Goal: Book appointment/travel/reservation

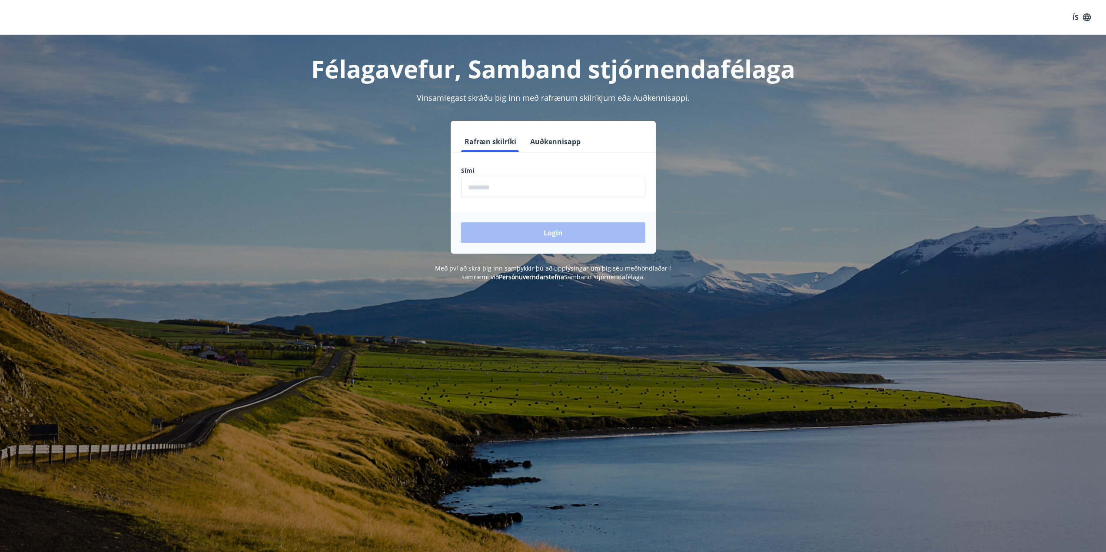
click at [496, 186] on input "phone" at bounding box center [553, 187] width 184 height 21
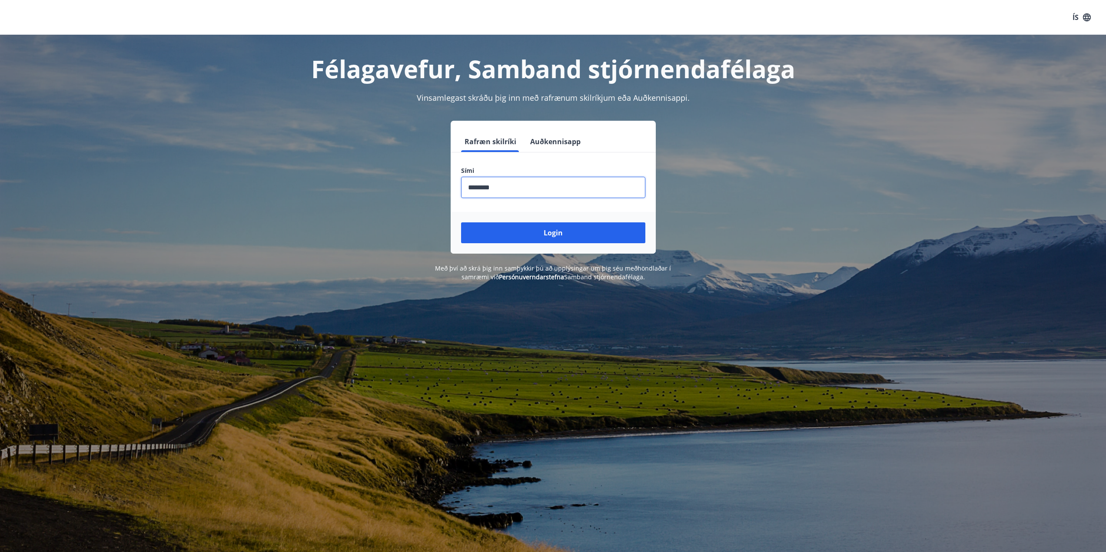
type input "********"
click at [461, 223] on button "Login" at bounding box center [553, 233] width 184 height 21
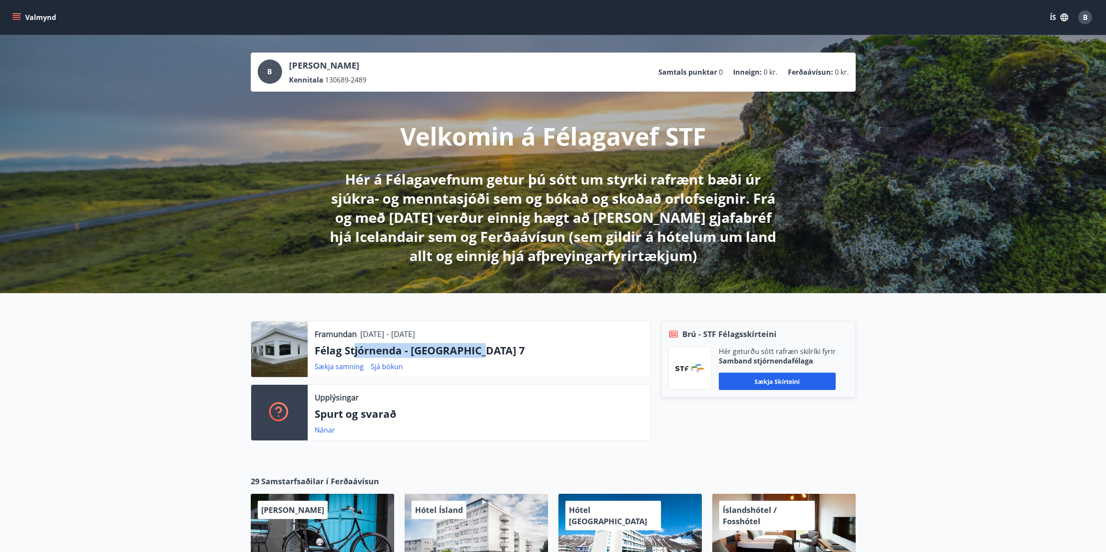
drag, startPoint x: 488, startPoint y: 350, endPoint x: 352, endPoint y: 346, distance: 135.7
click at [353, 346] on p "Félag Stjórnenda - Hvassaland 7" at bounding box center [479, 350] width 329 height 15
click at [352, 346] on p "Félag Stjórnenda - Hvassaland 7" at bounding box center [479, 350] width 329 height 15
click at [575, 346] on p "Félag Stjórnenda - Hvassaland 7" at bounding box center [479, 350] width 329 height 15
click at [285, 350] on div at bounding box center [279, 350] width 57 height 56
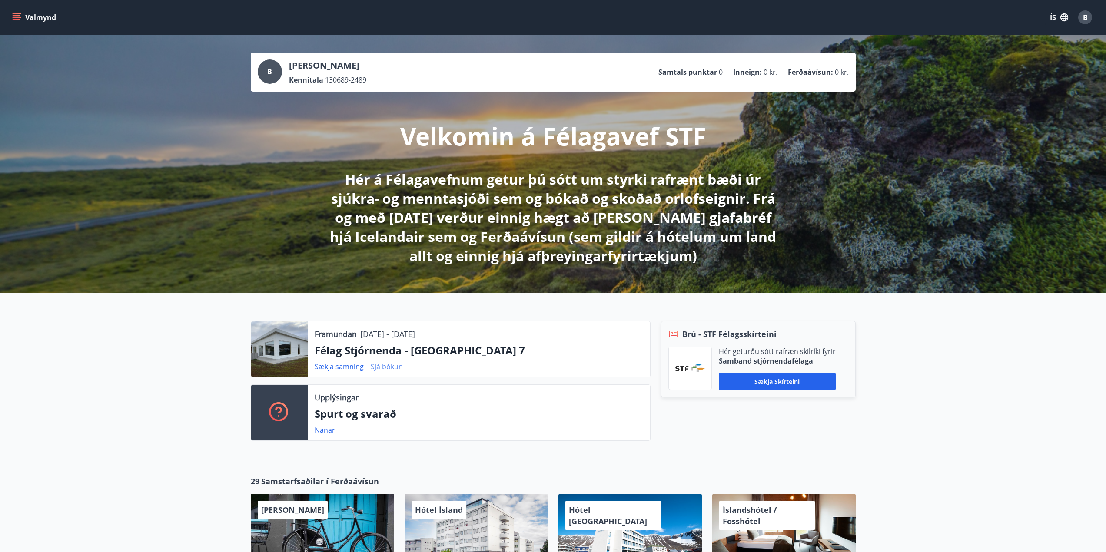
click at [388, 370] on link "Sjá bókun" at bounding box center [387, 367] width 32 height 10
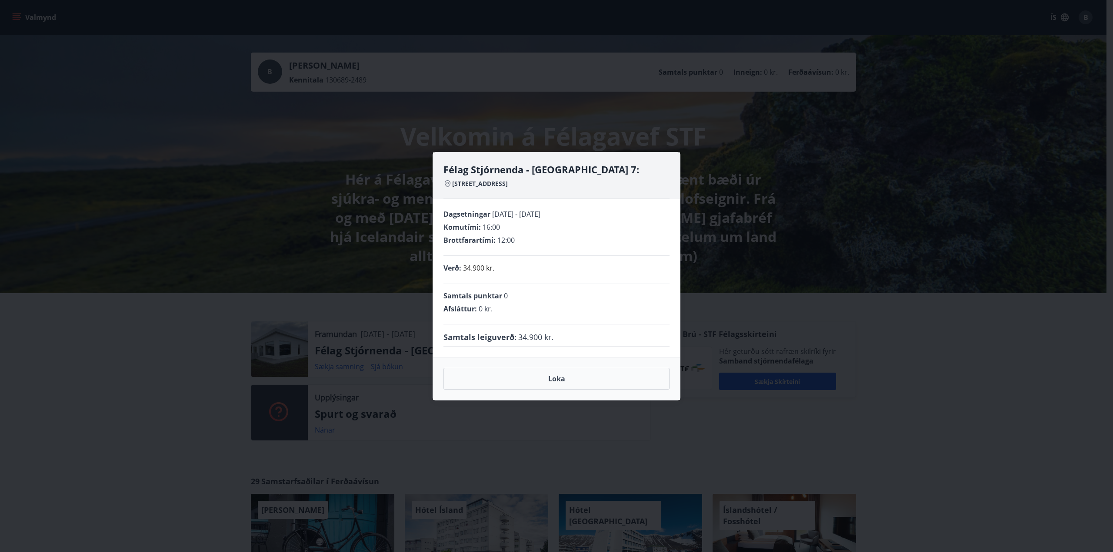
click at [564, 348] on div "Dagsetningar 03.10.2025 - 06.10.2025 Komutími : 16:00 Brottfarartími : 12:00 Ve…" at bounding box center [556, 278] width 247 height 158
click at [86, 401] on div "Félag Stjórnenda - Hvassaland 7: Hvassalandi 7, 601 Akureyri Dagsetningar 03.10…" at bounding box center [556, 276] width 1113 height 552
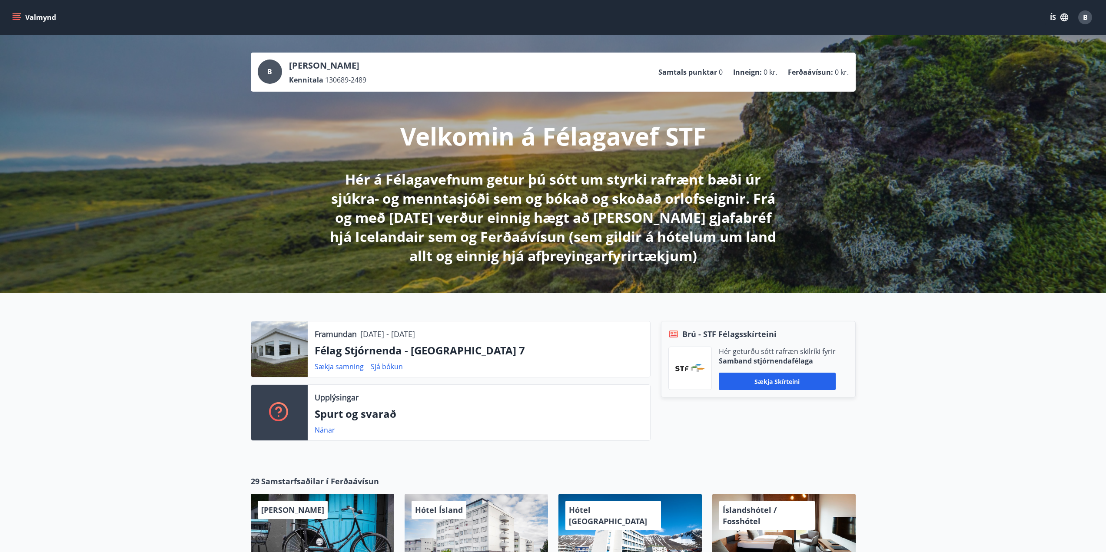
click at [281, 365] on div at bounding box center [279, 350] width 57 height 56
click at [376, 349] on p "Félag Stjórnenda - Hvassaland 7" at bounding box center [479, 350] width 329 height 15
click at [451, 351] on p "Félag Stjórnenda - Hvassaland 7" at bounding box center [479, 350] width 329 height 15
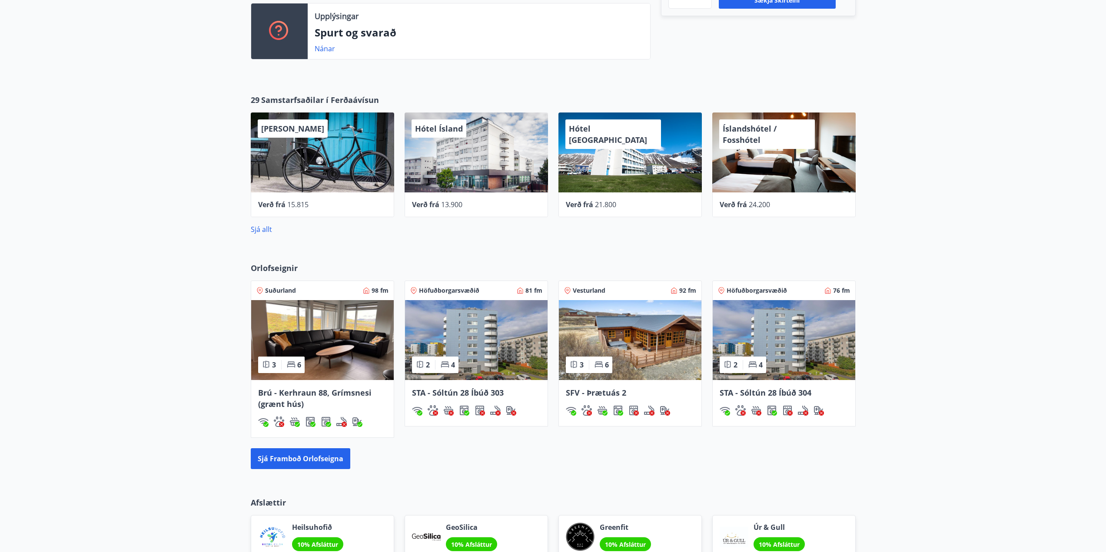
scroll to position [219, 0]
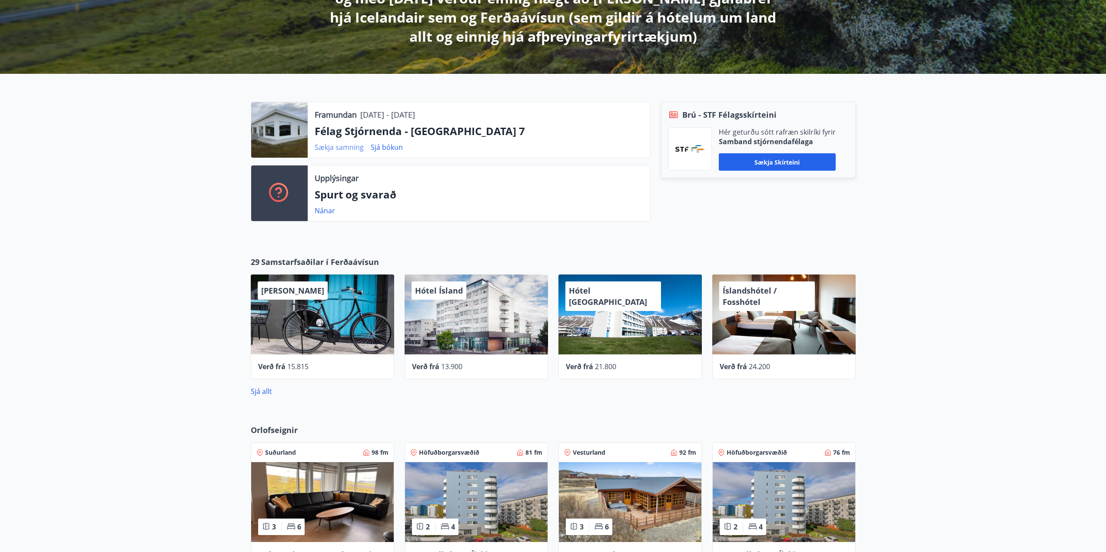
click at [352, 150] on link "Sækja samning" at bounding box center [339, 148] width 49 height 10
click at [394, 146] on link "Sjá bókun" at bounding box center [387, 148] width 32 height 10
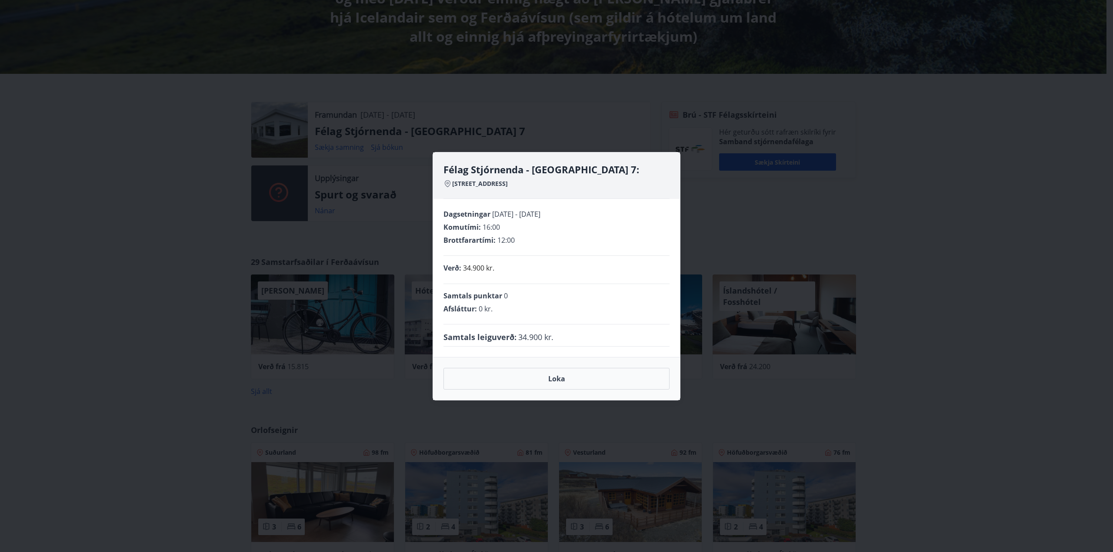
drag, startPoint x: 376, startPoint y: 221, endPoint x: 474, endPoint y: 194, distance: 100.9
click at [377, 221] on div "Félag Stjórnenda - Hvassaland 7: Hvassalandi 7, 601 Akureyri Dagsetningar 03.10…" at bounding box center [556, 276] width 1113 height 552
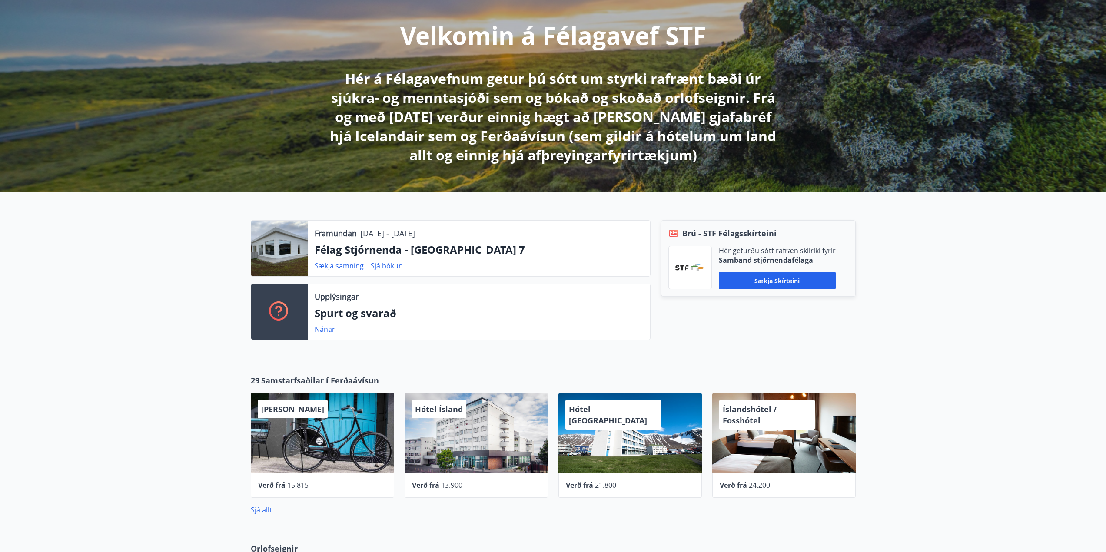
scroll to position [89, 0]
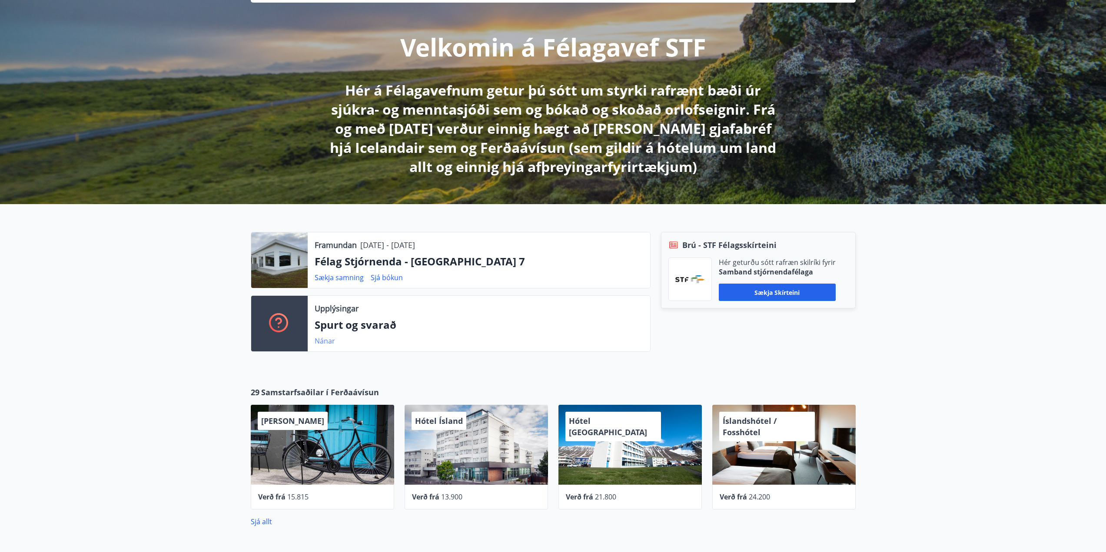
click at [327, 341] on link "Nánar" at bounding box center [325, 341] width 20 height 10
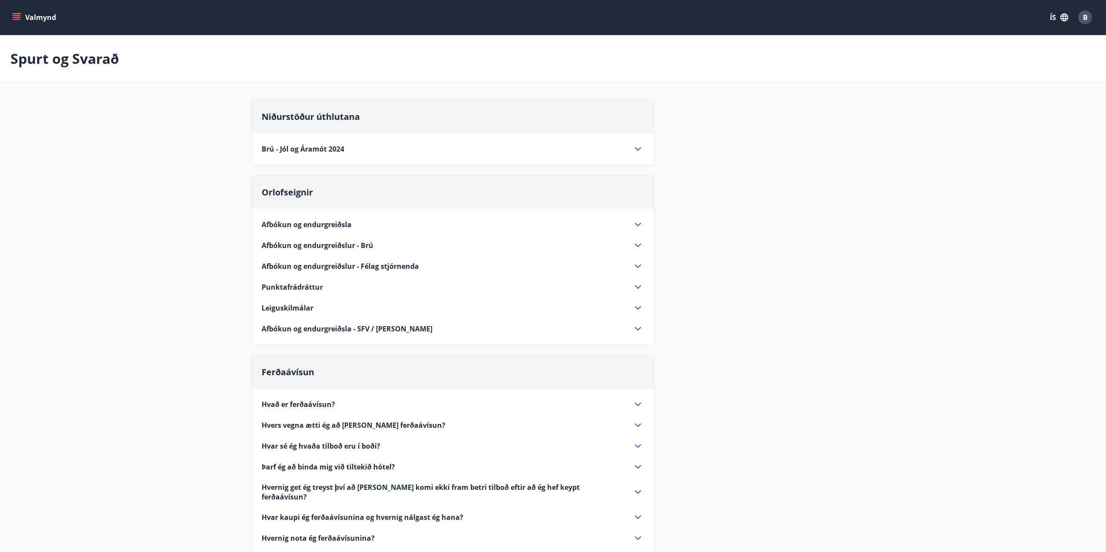
drag, startPoint x: 725, startPoint y: 173, endPoint x: 719, endPoint y: 176, distance: 5.8
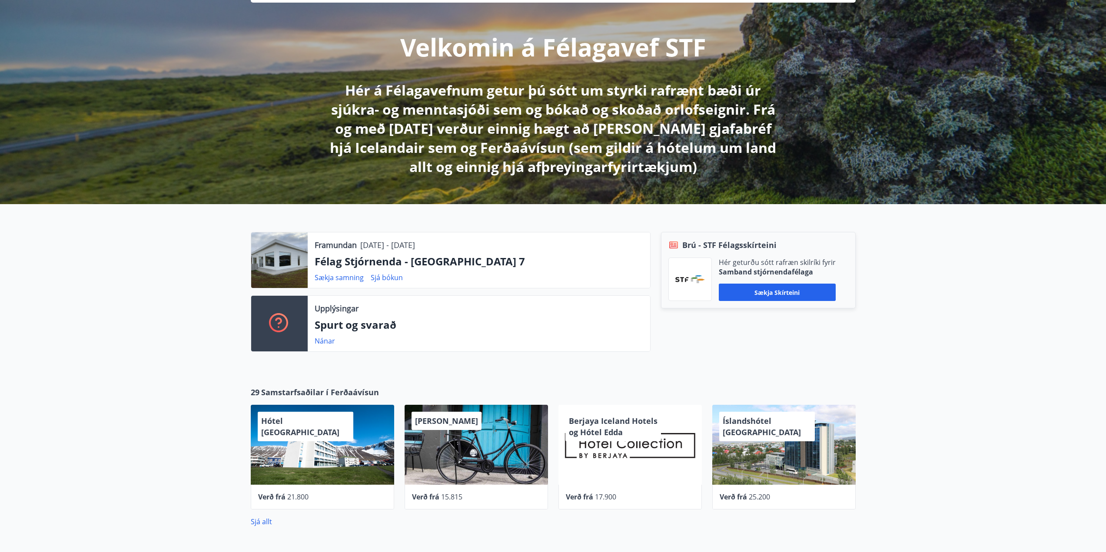
click at [379, 263] on p "Félag Stjórnenda - Hvassaland 7" at bounding box center [479, 261] width 329 height 15
click at [462, 53] on p "Velkomin á Félagavef STF" at bounding box center [553, 46] width 306 height 33
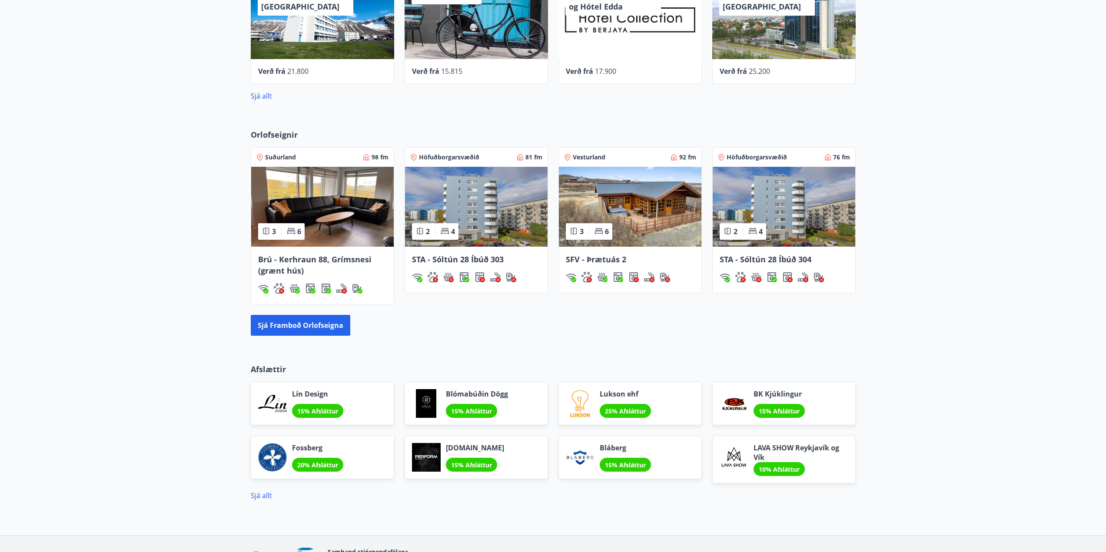
scroll to position [350, 0]
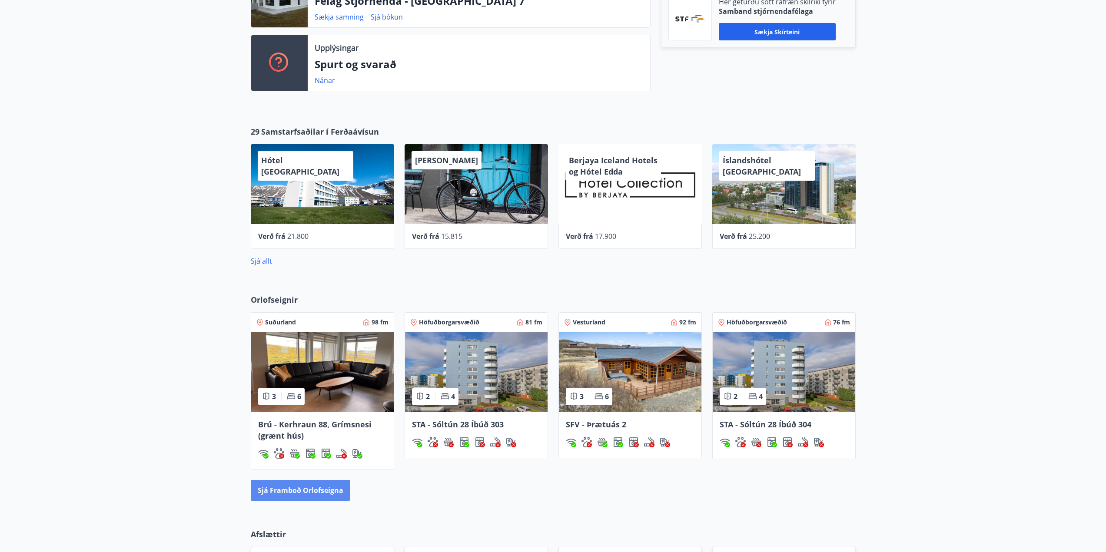
click at [278, 493] on button "Sjá framboð orlofseigna" at bounding box center [301, 490] width 100 height 21
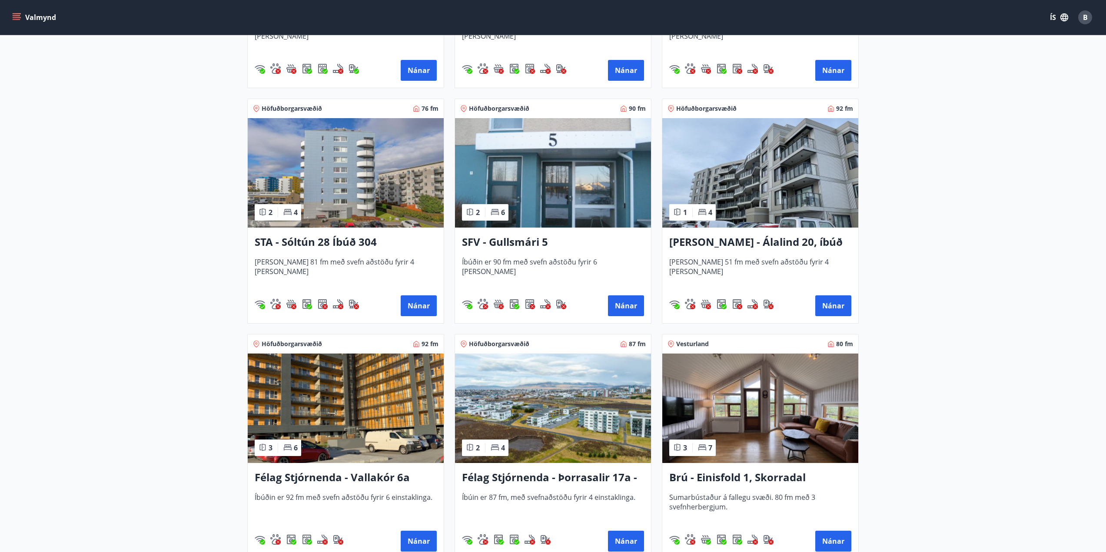
scroll to position [1434, 0]
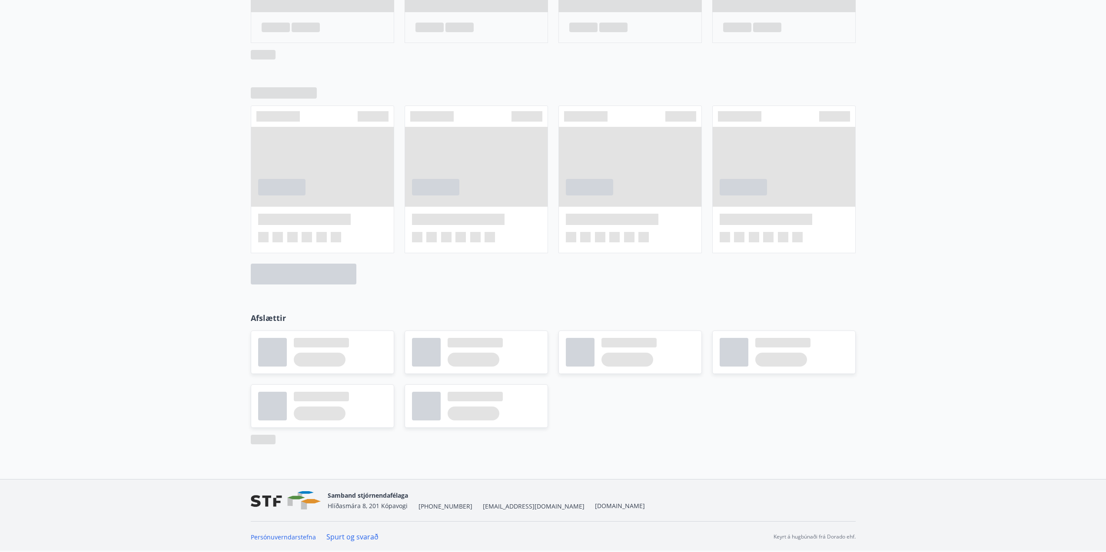
scroll to position [350, 0]
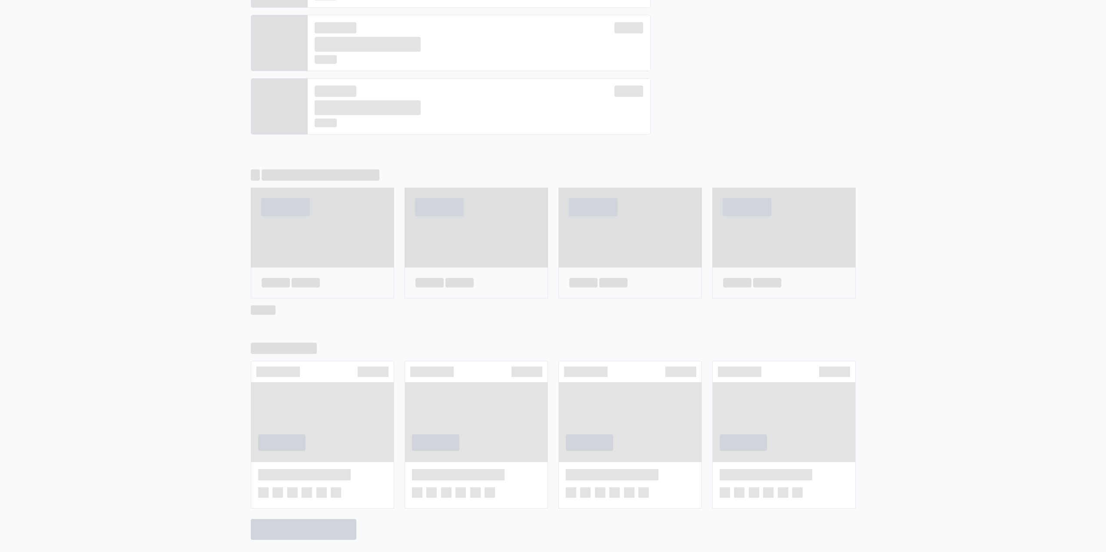
click at [192, 148] on div at bounding box center [553, 8] width 1106 height 296
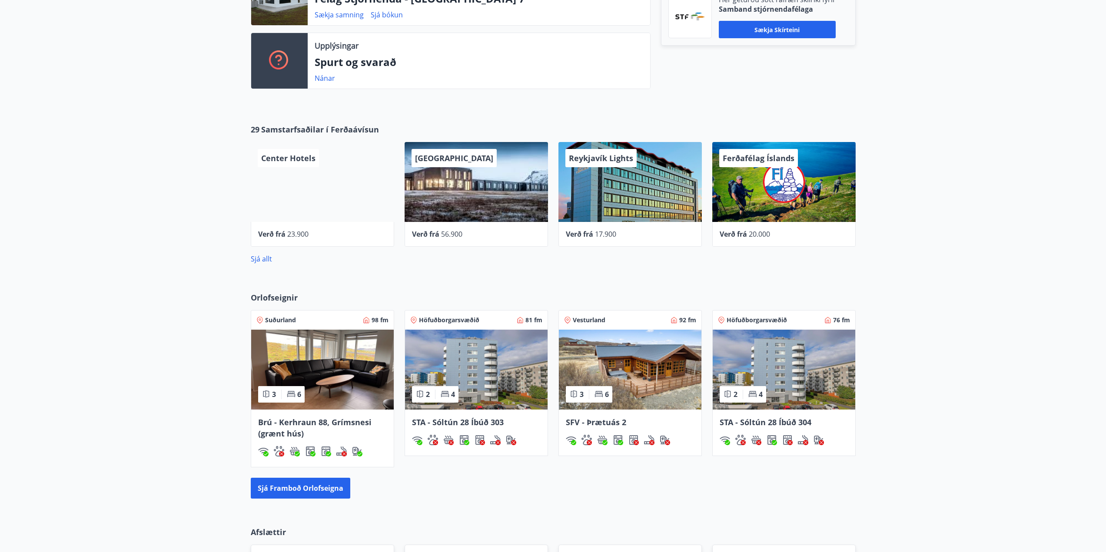
scroll to position [478, 0]
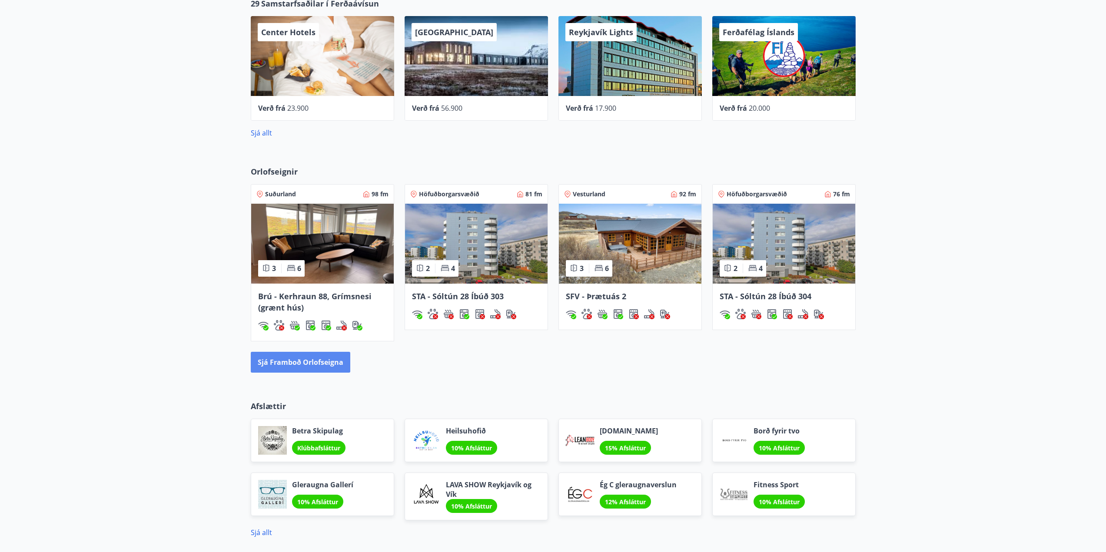
click at [302, 362] on button "Sjá framboð orlofseigna" at bounding box center [301, 362] width 100 height 21
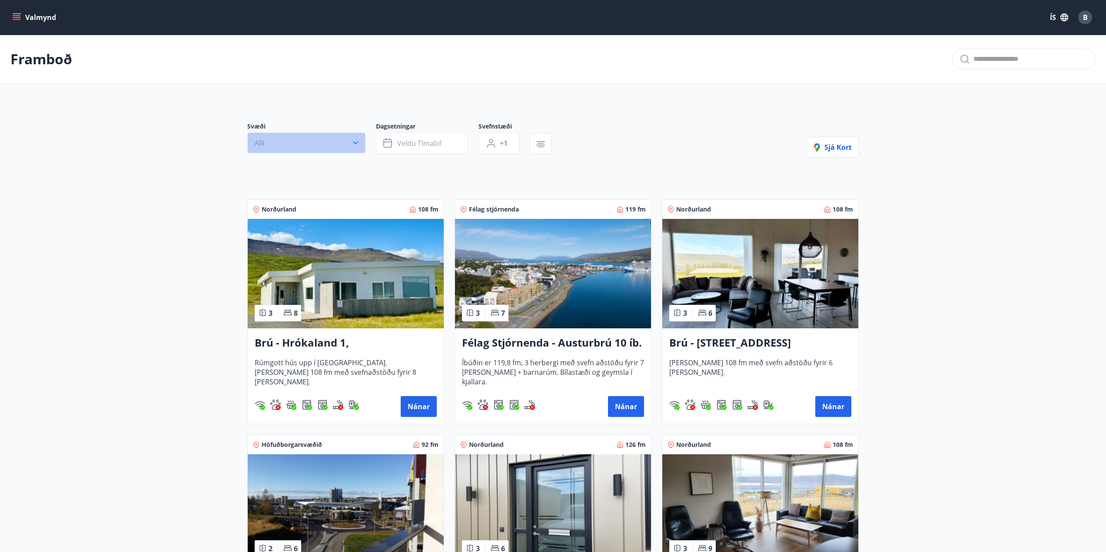
click at [347, 146] on button "Allt" at bounding box center [306, 143] width 118 height 21
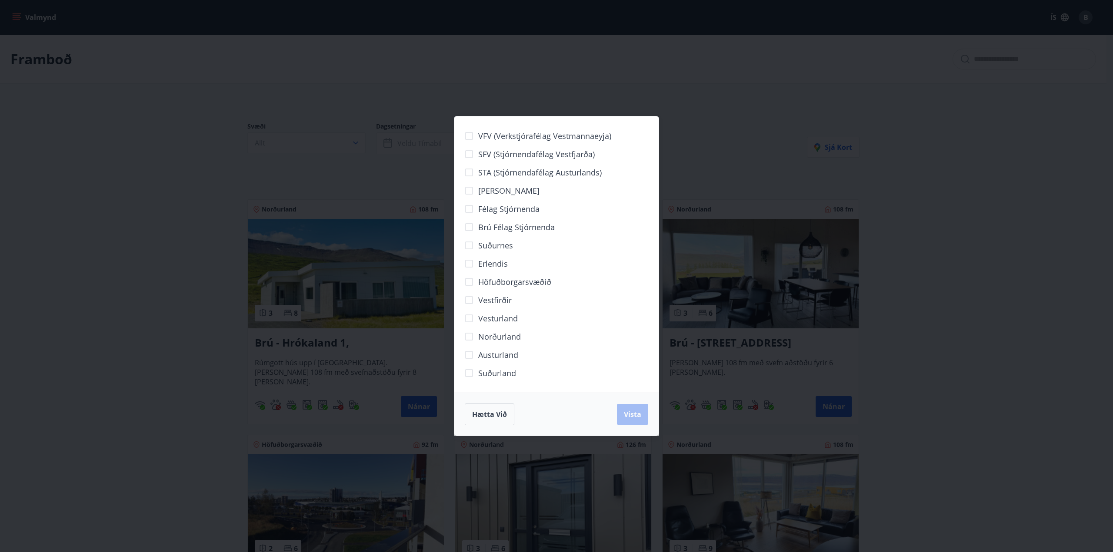
click at [488, 342] on label "Norðurland" at bounding box center [490, 337] width 61 height 18
click at [625, 406] on button "Vista" at bounding box center [632, 414] width 31 height 21
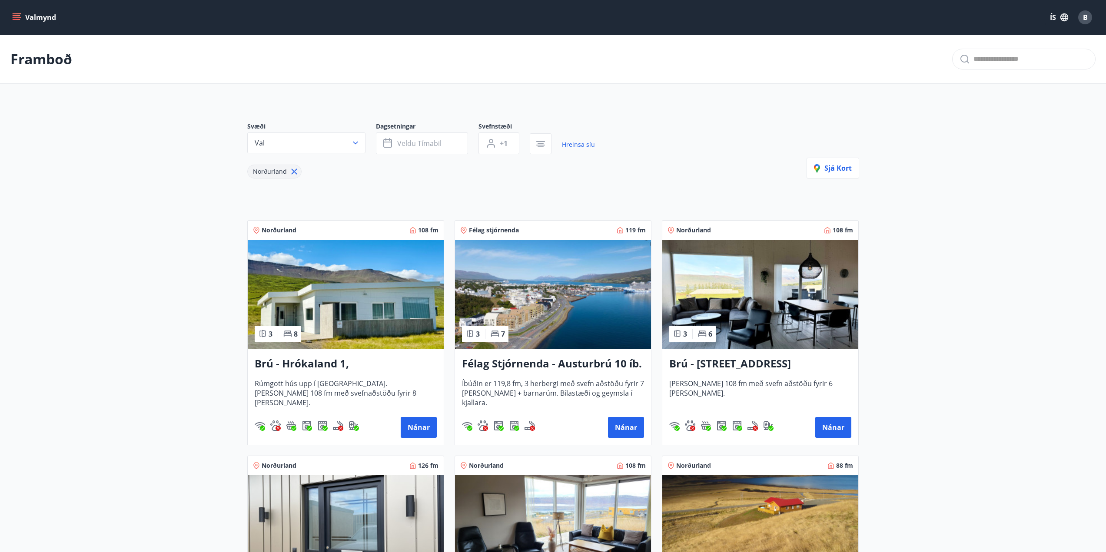
click at [155, 288] on main "Framboð Svæði Val Dagsetningar Veldu tímabil Svefnstæði +1 Hreinsa síu Norðurla…" at bounding box center [553, 479] width 1106 height 889
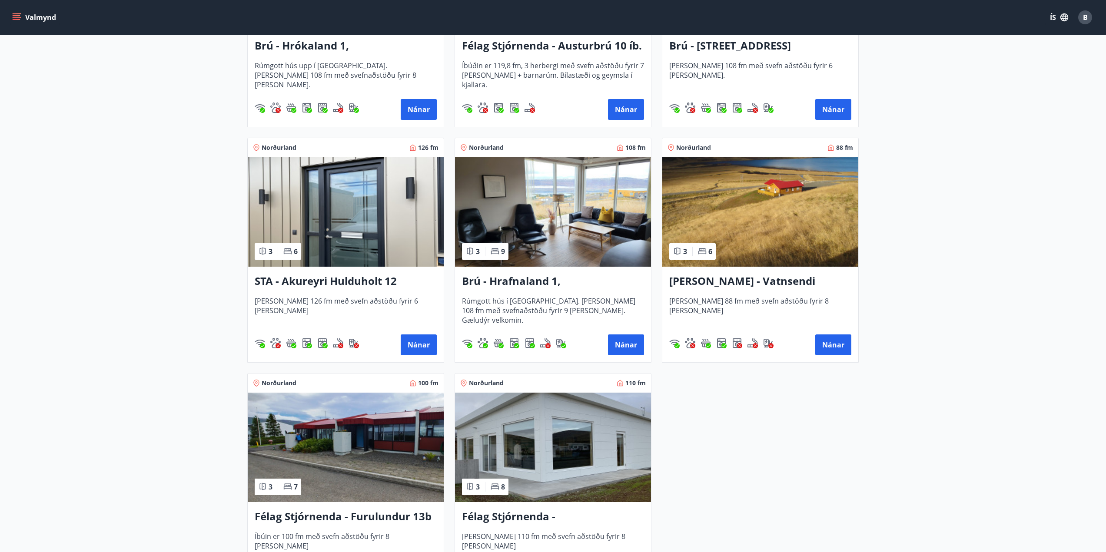
scroll to position [435, 0]
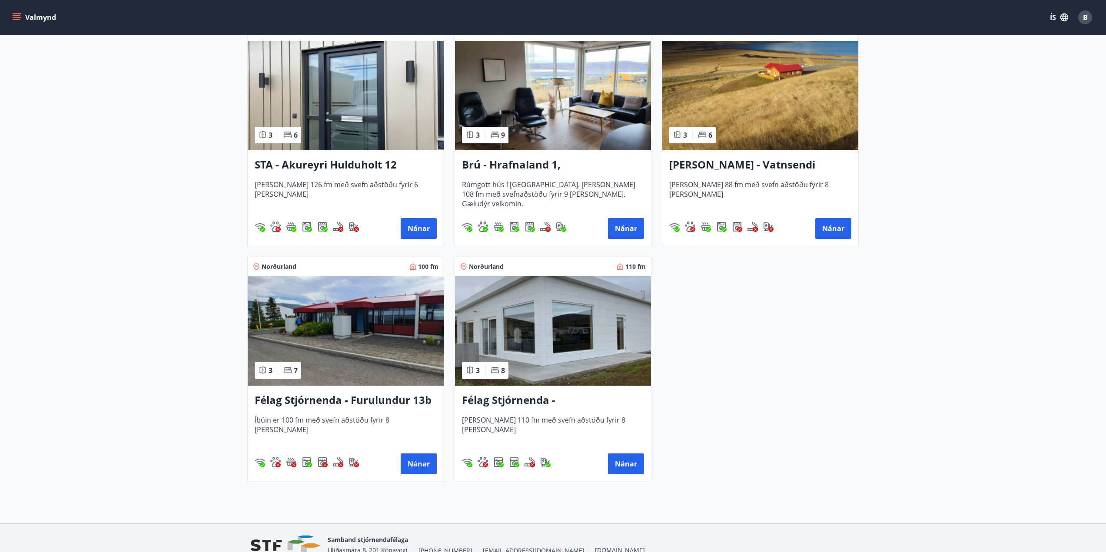
click at [543, 398] on h3 "Félag Stjórnenda - Hvassaland 7" at bounding box center [553, 401] width 182 height 16
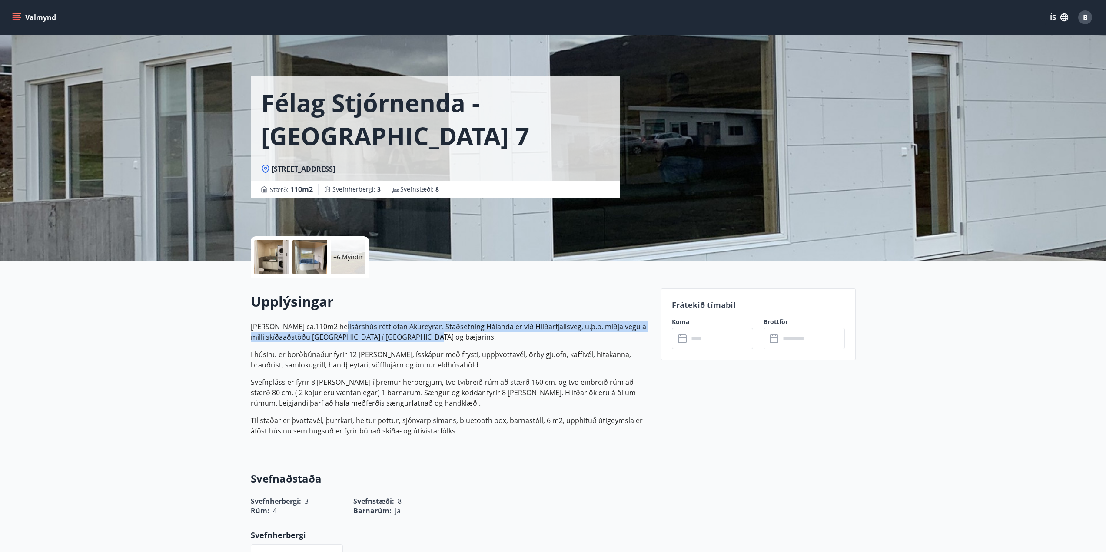
drag, startPoint x: 450, startPoint y: 337, endPoint x: 333, endPoint y: 316, distance: 118.3
click at [333, 316] on div "Upplýsingar Húsið er ca.110m2 heilsárshús rétt ofan Akureyrar. Staðsetning Hála…" at bounding box center [451, 367] width 400 height 151
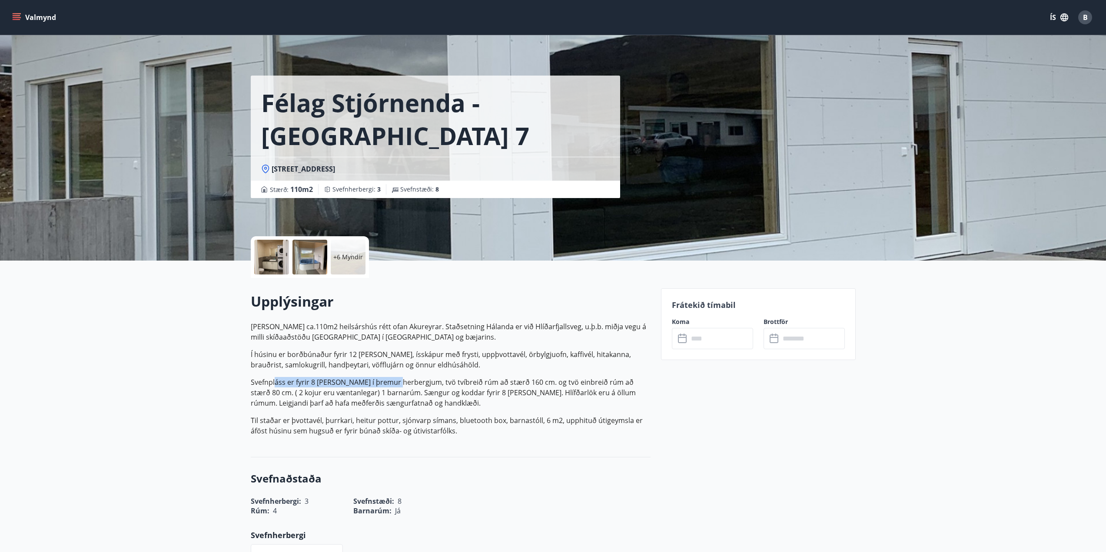
drag, startPoint x: 275, startPoint y: 379, endPoint x: 398, endPoint y: 378, distance: 123.0
click at [398, 378] on p "Svefnpláss er fyrir 8 manns í þremur herbergjum, tvö tvíbreið rúm að stærð 160 …" at bounding box center [451, 392] width 400 height 31
click at [345, 255] on p "+6 Myndir" at bounding box center [348, 257] width 30 height 9
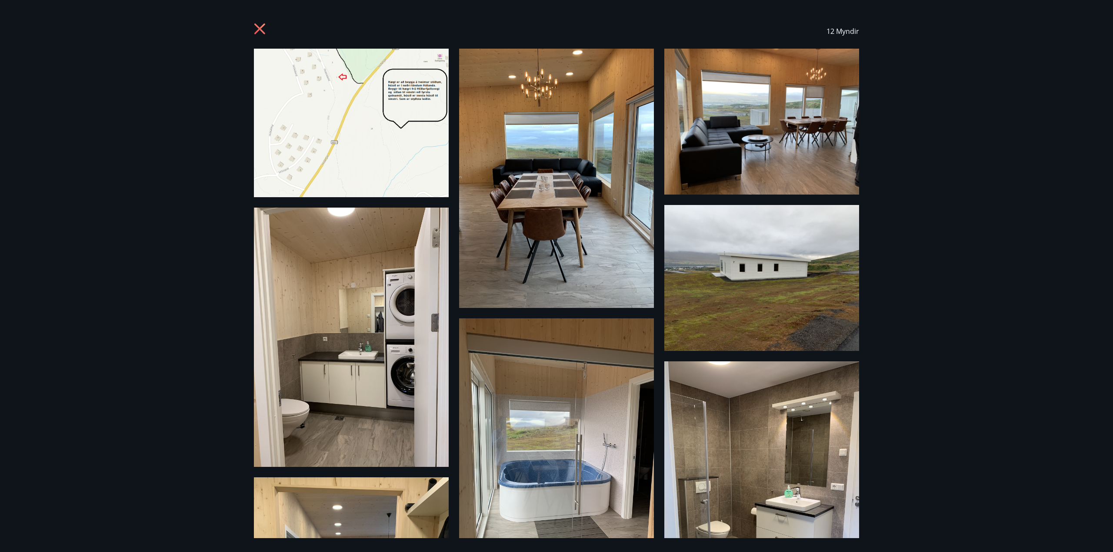
click at [257, 25] on icon at bounding box center [261, 30] width 14 height 14
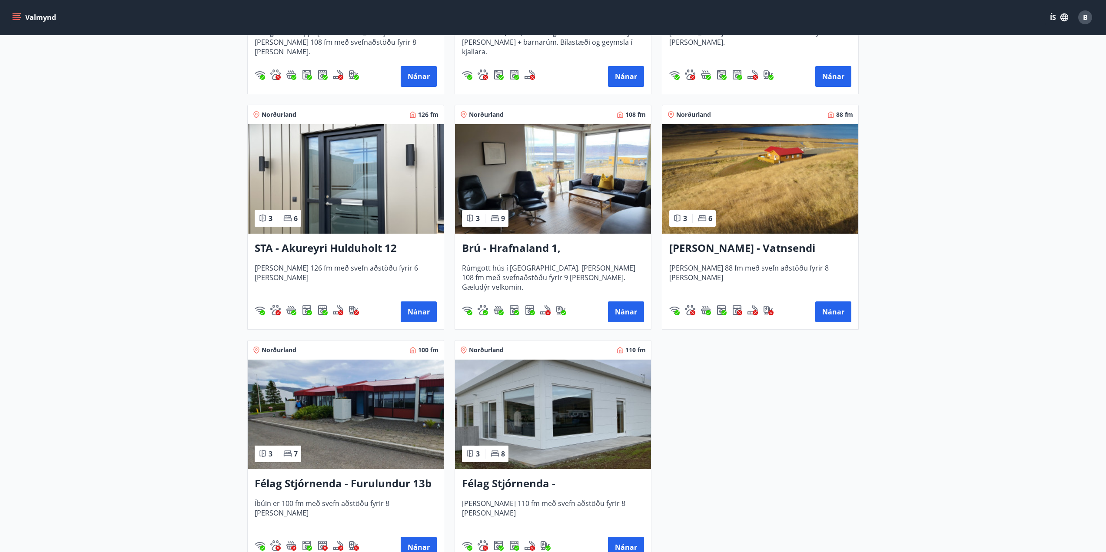
scroll to position [479, 0]
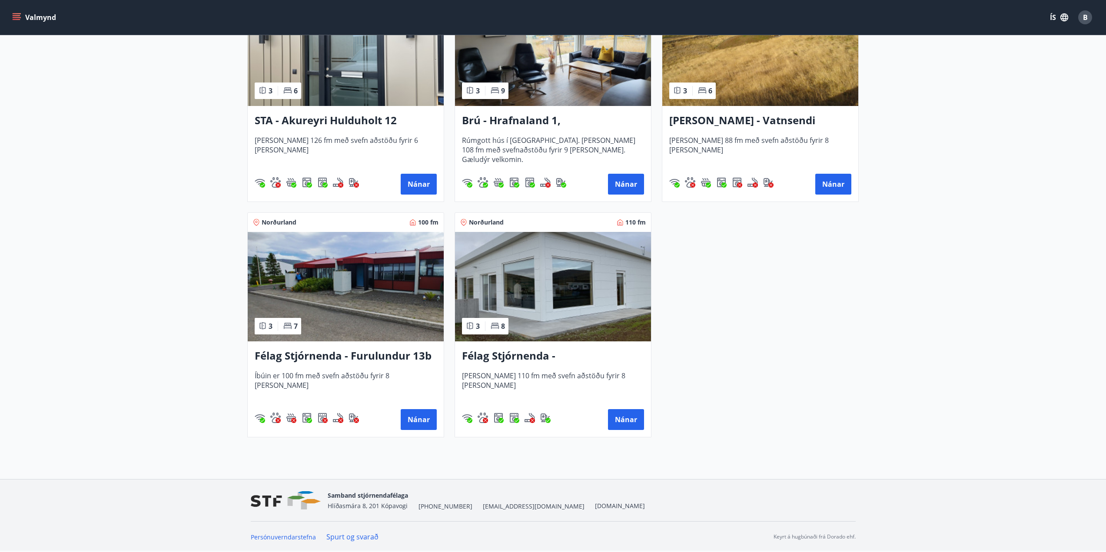
click at [105, 222] on main "Framboð Svæði Val Dagsetningar Veldu tímabil Svefnstæði +1 Hreinsa síu Norðurla…" at bounding box center [553, 0] width 1106 height 889
click at [150, 286] on main "Framboð Svæði Val Dagsetningar Veldu tímabil Svefnstæði +1 Hreinsa síu Norðurla…" at bounding box center [553, 0] width 1106 height 889
click at [612, 417] on button "Nánar" at bounding box center [626, 419] width 36 height 21
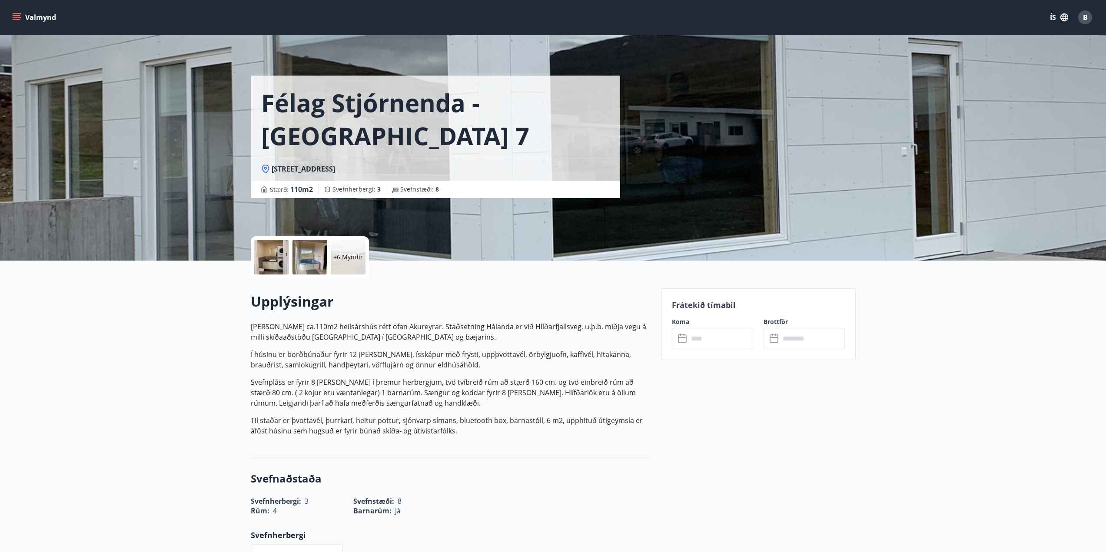
click at [349, 257] on p "+6 Myndir" at bounding box center [348, 257] width 30 height 9
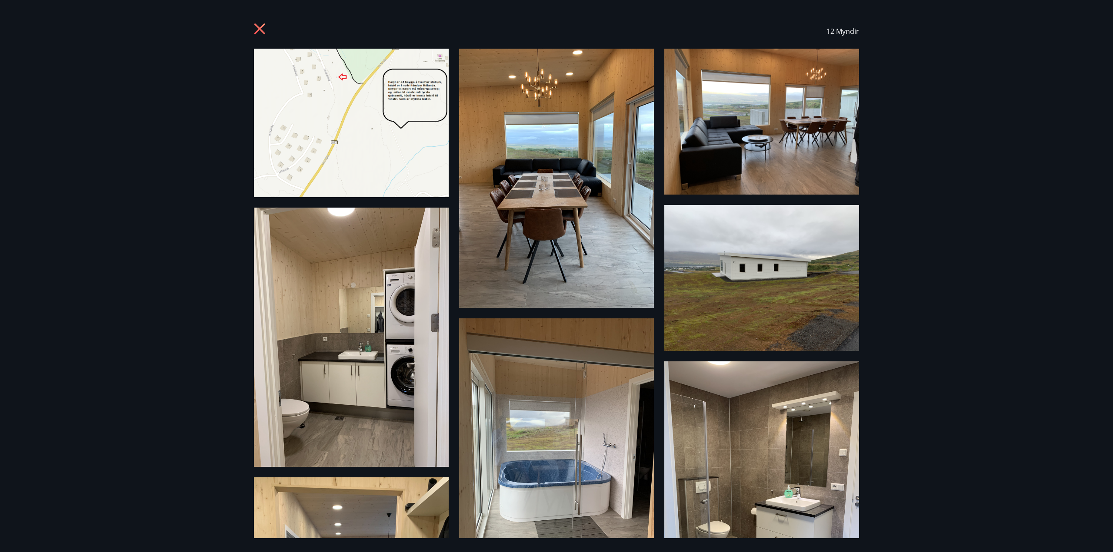
click at [265, 30] on icon at bounding box center [261, 30] width 14 height 14
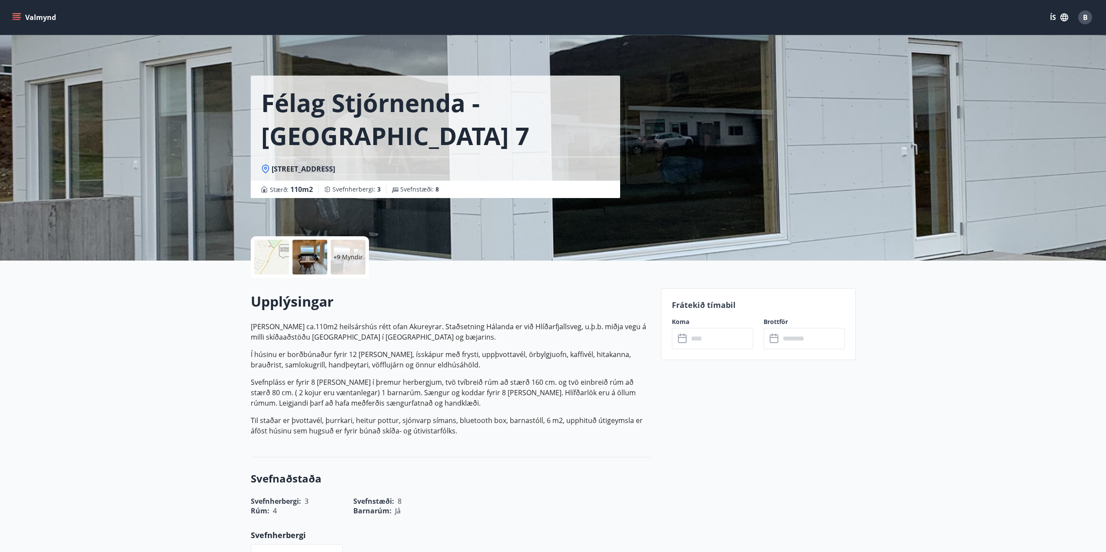
click at [251, 355] on p "Í húsinu er borðbúnaður fyrir 12 manns, ísskápur með frysti, uppþvottavél, örby…" at bounding box center [451, 359] width 400 height 21
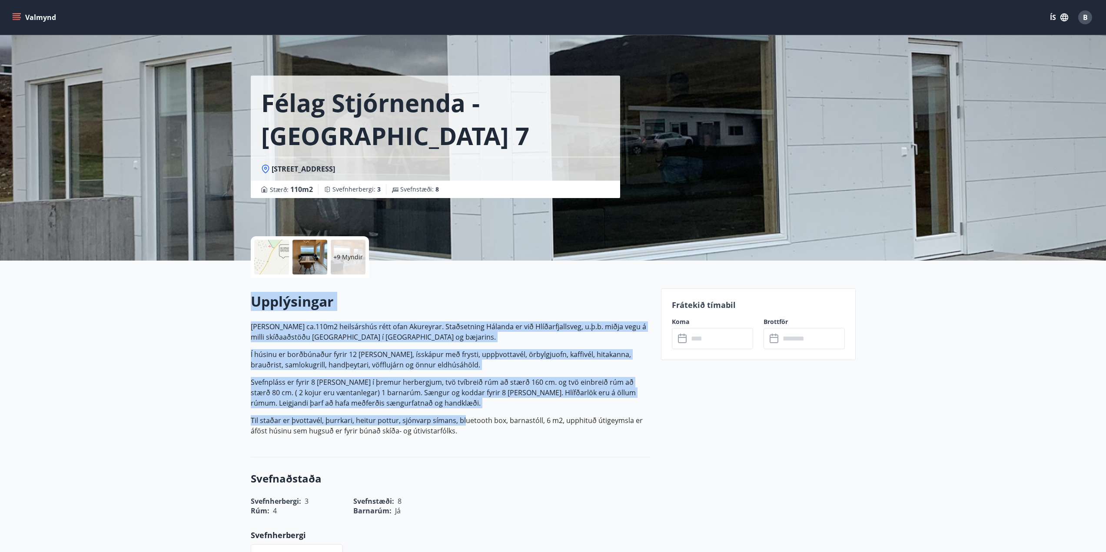
drag, startPoint x: 251, startPoint y: 310, endPoint x: 464, endPoint y: 424, distance: 241.1
click at [464, 424] on div "Upplýsingar Húsið er ca.110m2 heilsárshús rétt ofan Akureyrar. Staðsetning Hála…" at bounding box center [451, 367] width 400 height 151
click at [464, 424] on p "Til staðar er þvottavél, þurrkari, heitur pottur, sjónvarp símans, bluetooth bo…" at bounding box center [451, 426] width 400 height 21
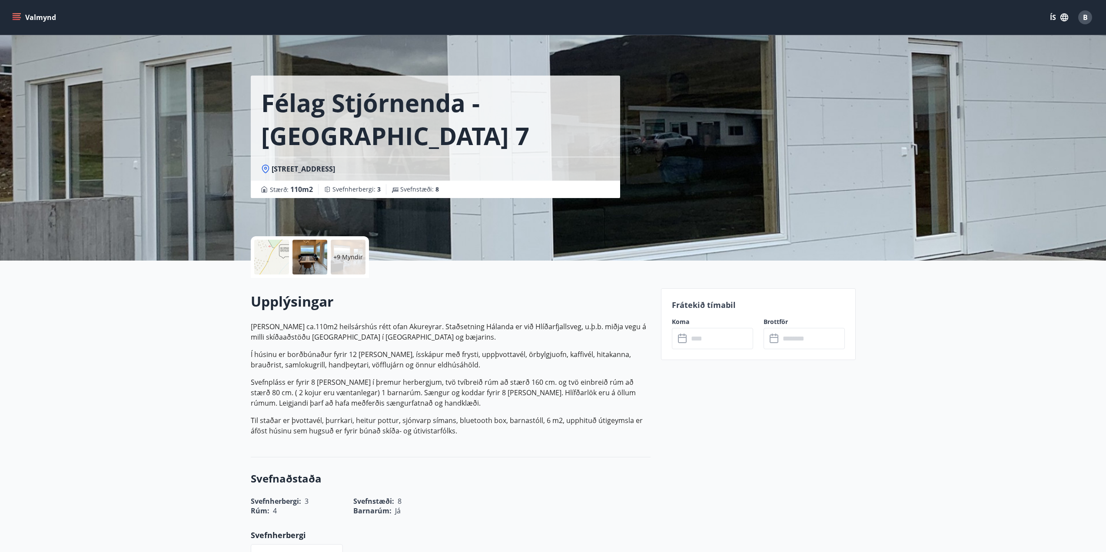
click at [552, 346] on p "Húsið er ca.110m2 heilsárshús rétt ofan Akureyrar. Staðsetning Hálanda er við H…" at bounding box center [451, 379] width 400 height 115
click at [400, 157] on div "Hvassalandi 7, 601 Akureyri" at bounding box center [435, 169] width 369 height 24
click at [43, 18] on button "Valmynd" at bounding box center [34, 18] width 49 height 16
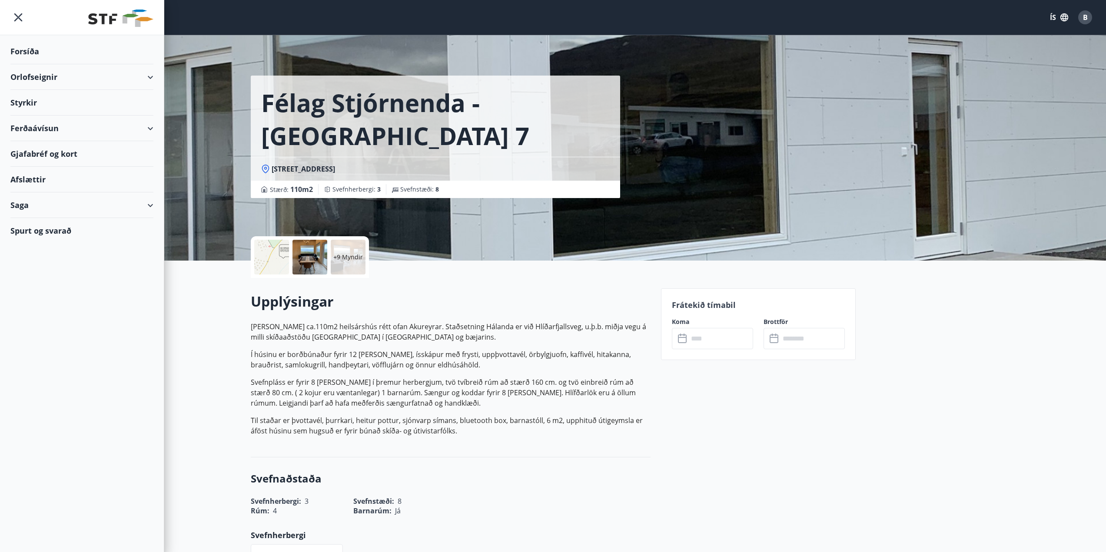
click at [29, 52] on div "Forsíða" at bounding box center [81, 52] width 143 height 26
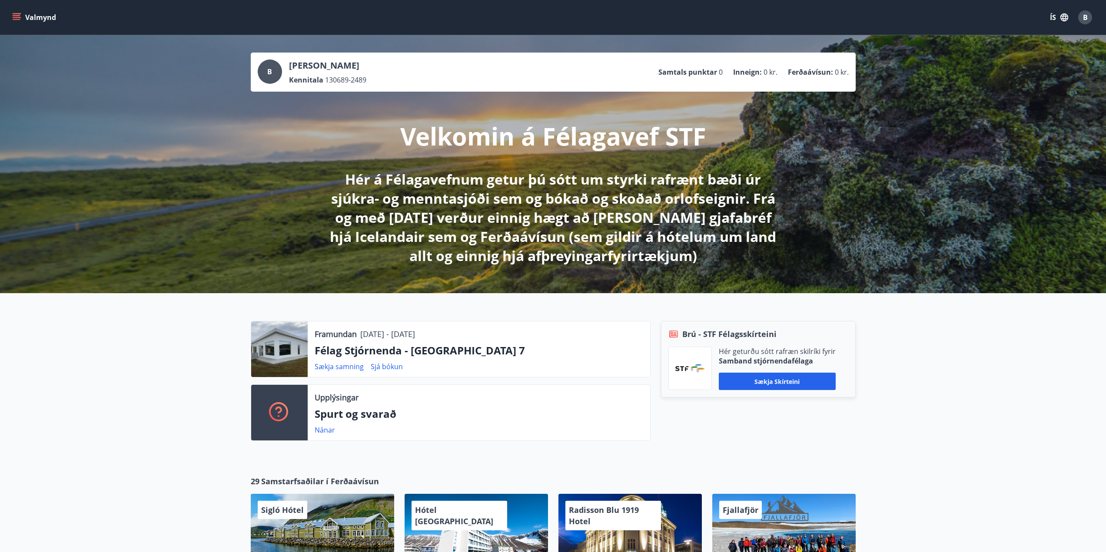
click at [388, 361] on div "Framundan 03.10.2025 - 06.10.2025 Félag Stjórnenda - Hvassaland 7 Sækja samning…" at bounding box center [479, 350] width 342 height 56
click at [384, 367] on link "Sjá bókun" at bounding box center [387, 367] width 32 height 10
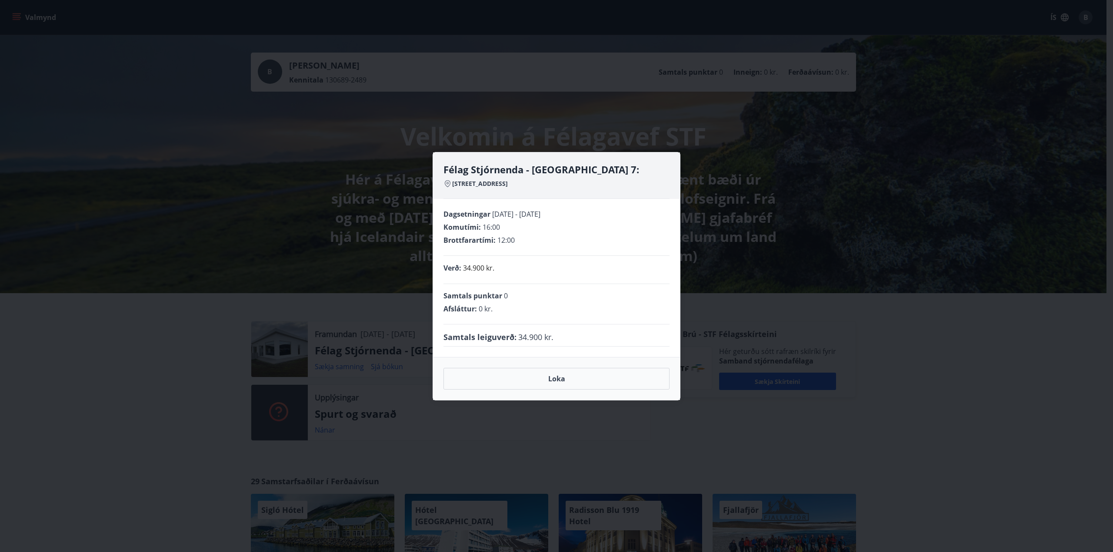
click at [398, 134] on div "Félag Stjórnenda - Hvassaland 7: Hvassalandi 7, 601 Akureyri Dagsetningar 03.10…" at bounding box center [556, 276] width 1113 height 552
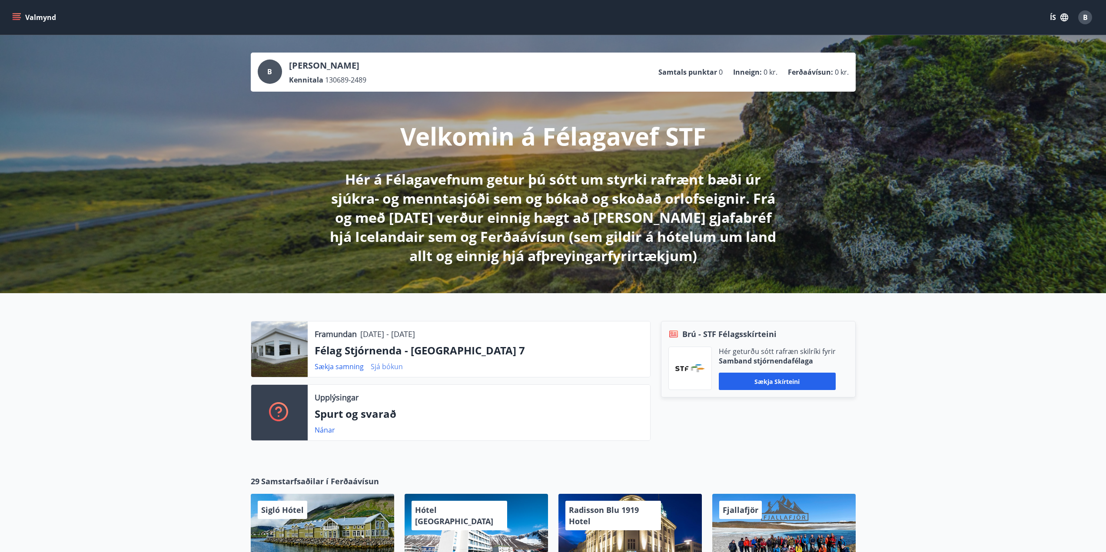
click at [389, 367] on link "Sjá bókun" at bounding box center [387, 367] width 32 height 10
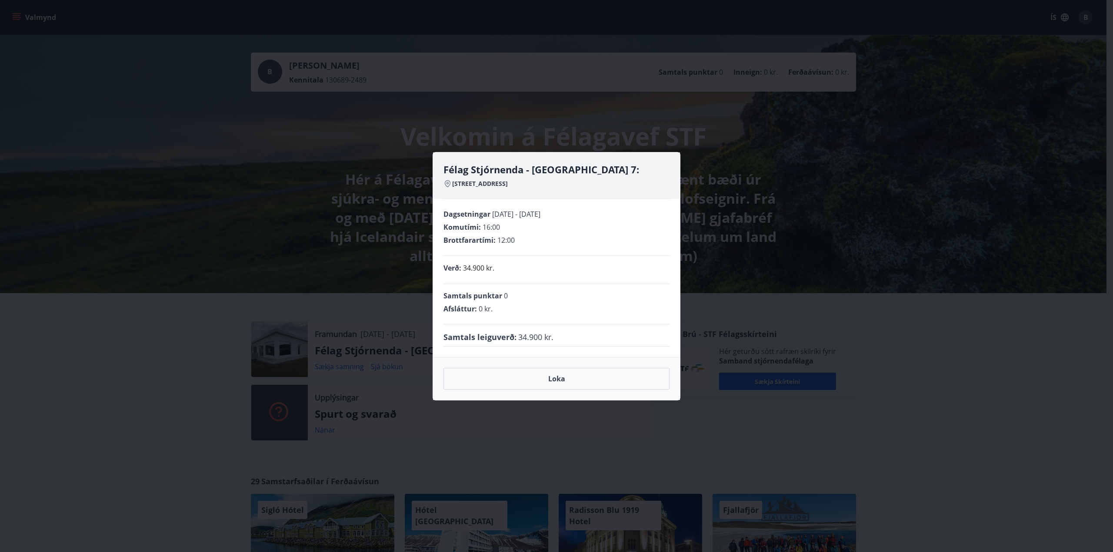
drag, startPoint x: 345, startPoint y: 283, endPoint x: 347, endPoint y: 289, distance: 6.3
click at [345, 284] on div "Félag Stjórnenda - Hvassaland 7: Hvassalandi 7, 601 Akureyri Dagsetningar 03.10…" at bounding box center [556, 276] width 1113 height 552
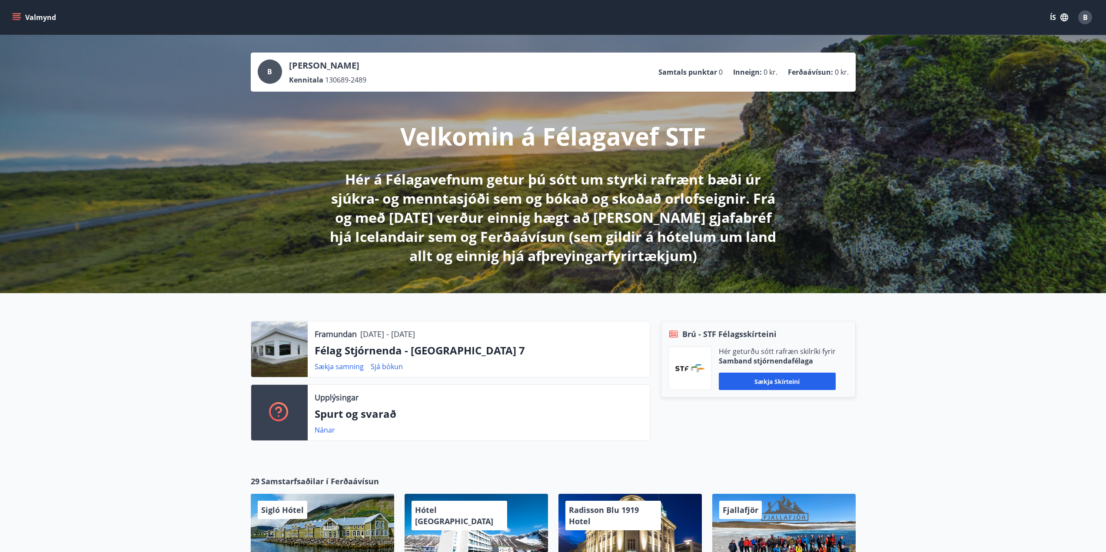
click at [291, 340] on div at bounding box center [279, 350] width 57 height 56
click at [455, 332] on div "Framundan 03.10.2025 - 06.10.2025" at bounding box center [479, 334] width 329 height 11
drag, startPoint x: 488, startPoint y: 343, endPoint x: 311, endPoint y: 332, distance: 177.7
click at [311, 333] on div "Framundan 03.10.2025 - 06.10.2025 Félag Stjórnenda - Hvassaland 7 Sækja samning…" at bounding box center [479, 350] width 342 height 56
click at [346, 330] on p "Framundan" at bounding box center [336, 334] width 42 height 11
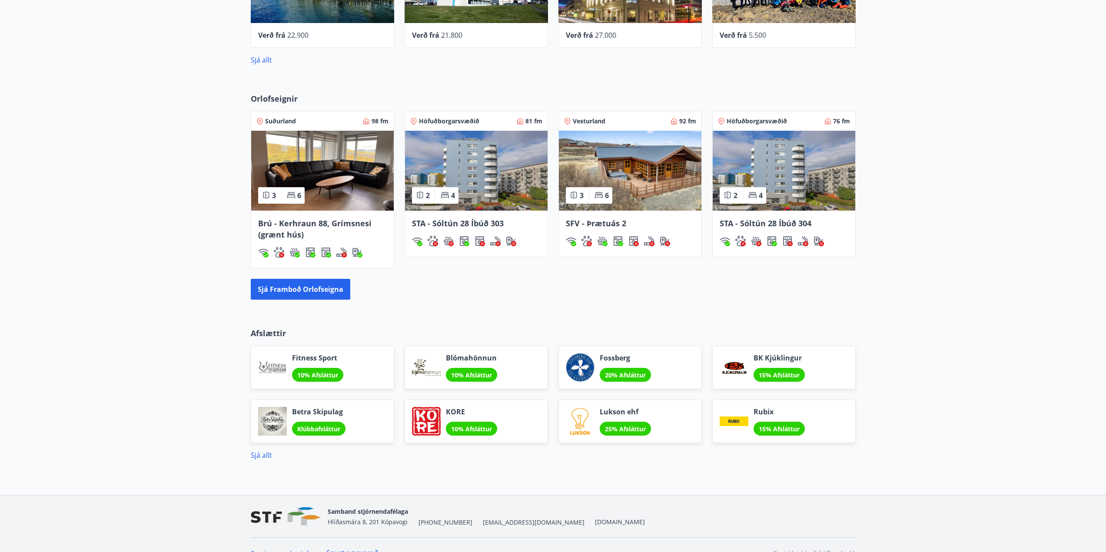
scroll to position [565, 0]
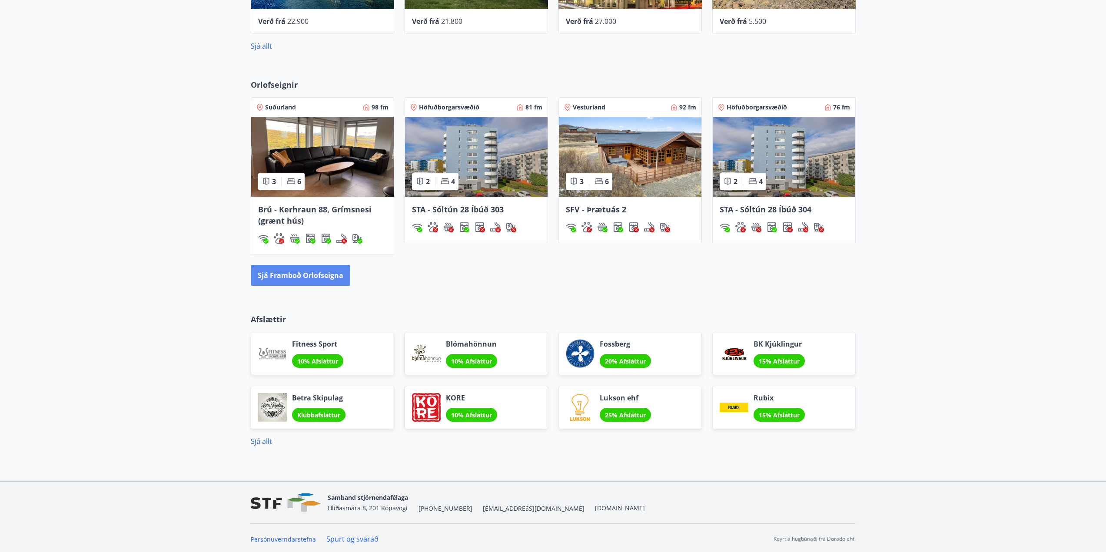
click at [306, 271] on button "Sjá framboð orlofseigna" at bounding box center [301, 275] width 100 height 21
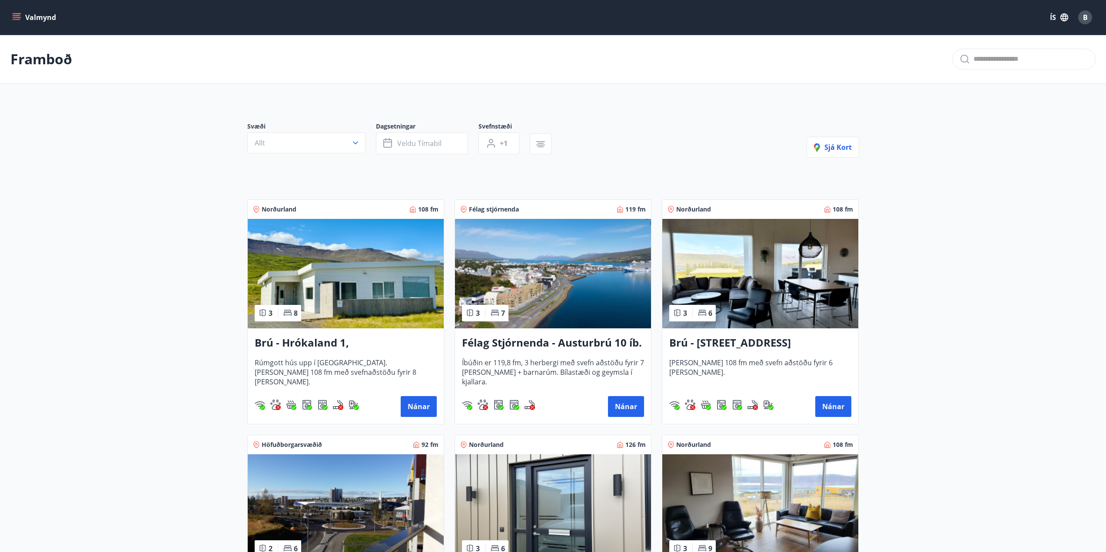
click at [286, 138] on button "Allt" at bounding box center [306, 143] width 118 height 21
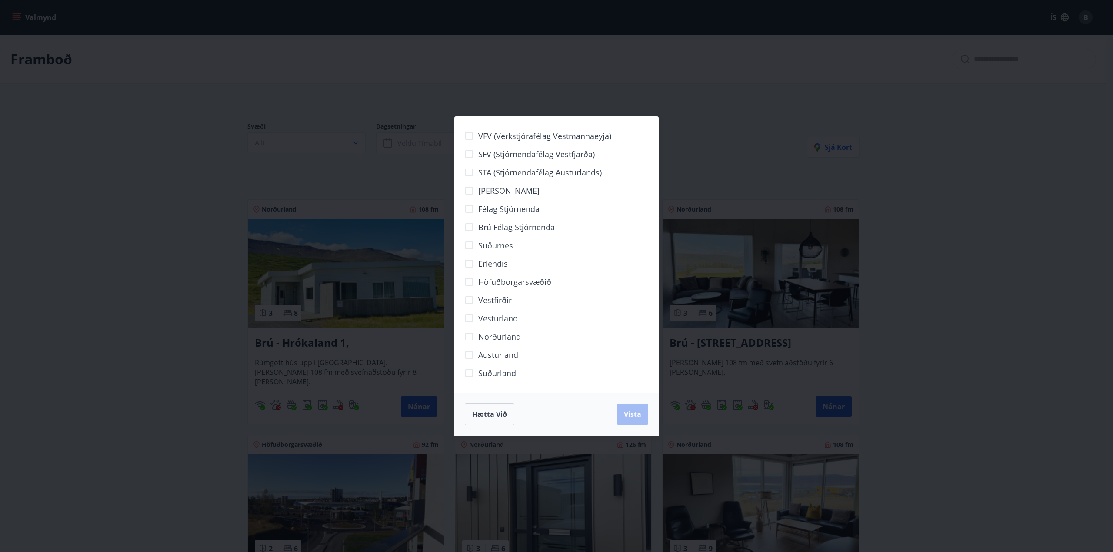
click at [495, 338] on span "Norðurland" at bounding box center [499, 336] width 43 height 11
click at [629, 415] on span "Vista" at bounding box center [632, 415] width 17 height 10
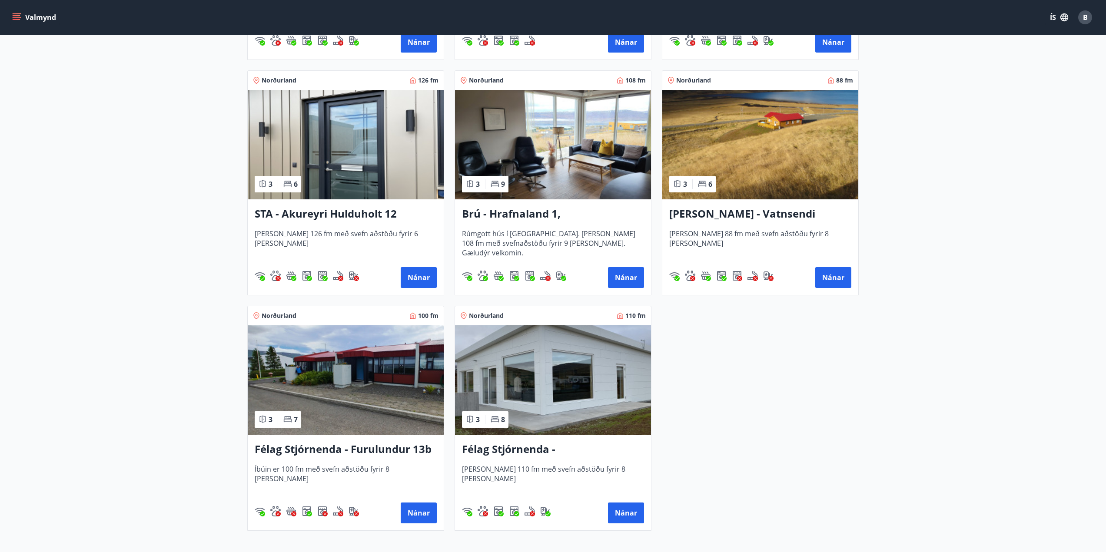
scroll to position [479, 0]
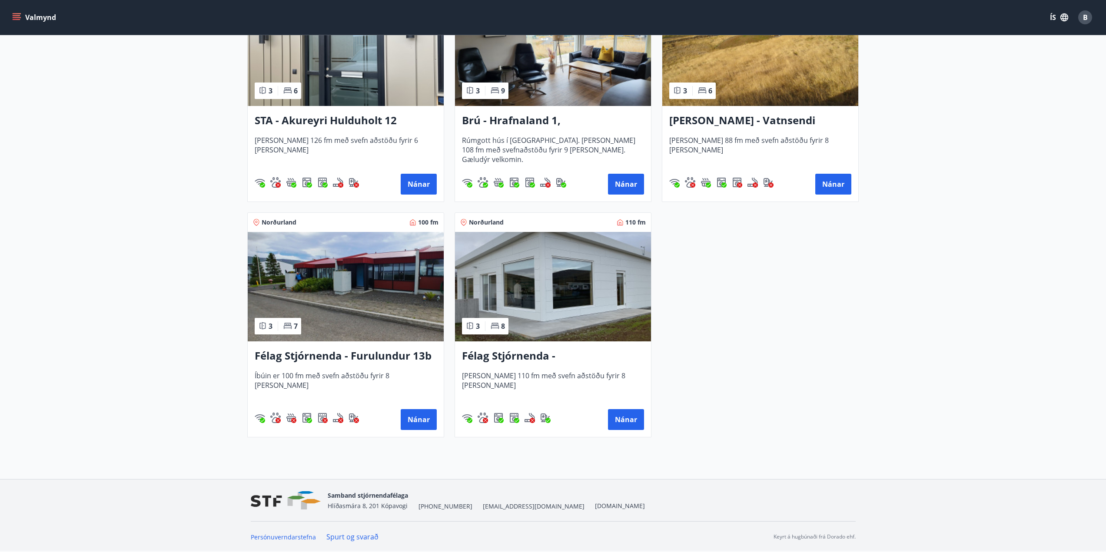
click at [556, 366] on div "Félag Stjórnenda - Hvassaland 7 Húsið er 110 fm með svefn aðstöðu fyrir 8 manns…" at bounding box center [553, 390] width 196 height 96
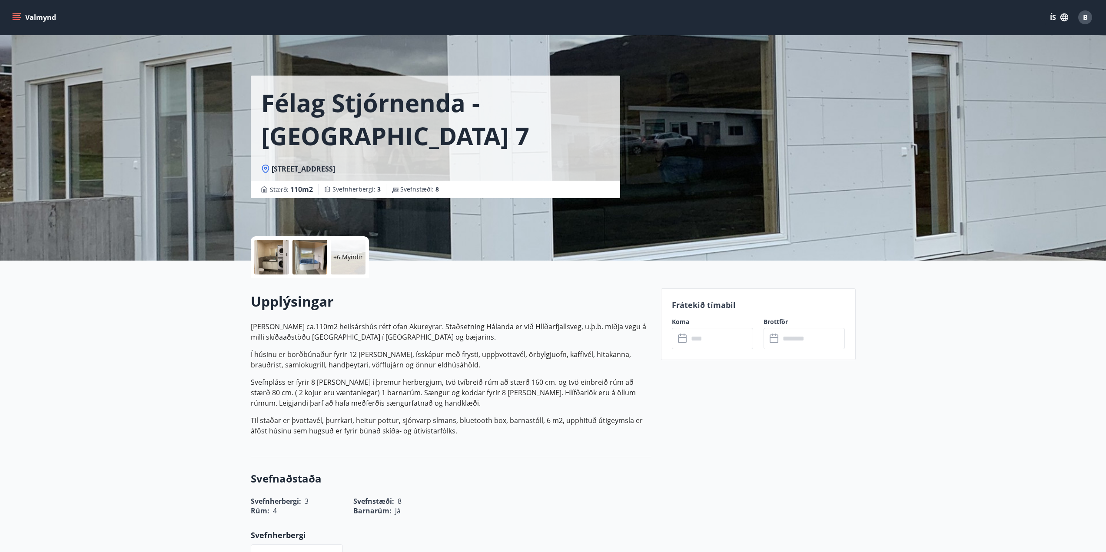
drag, startPoint x: 458, startPoint y: 429, endPoint x: 254, endPoint y: 352, distance: 217.9
click at [254, 353] on p "Húsið er ca.110m2 heilsárshús rétt ofan Akureyrar. Staðsetning Hálanda er við H…" at bounding box center [451, 379] width 400 height 115
drag, startPoint x: 254, startPoint y: 352, endPoint x: 286, endPoint y: 302, distance: 59.7
click at [254, 352] on p "Í húsinu er borðbúnaður fyrir 12 manns, ísskápur með frysti, uppþvottavél, örby…" at bounding box center [451, 359] width 400 height 21
click at [397, 383] on p "Svefnpláss er fyrir 8 manns í þremur herbergjum, tvö tvíbreið rúm að stærð 160 …" at bounding box center [451, 392] width 400 height 31
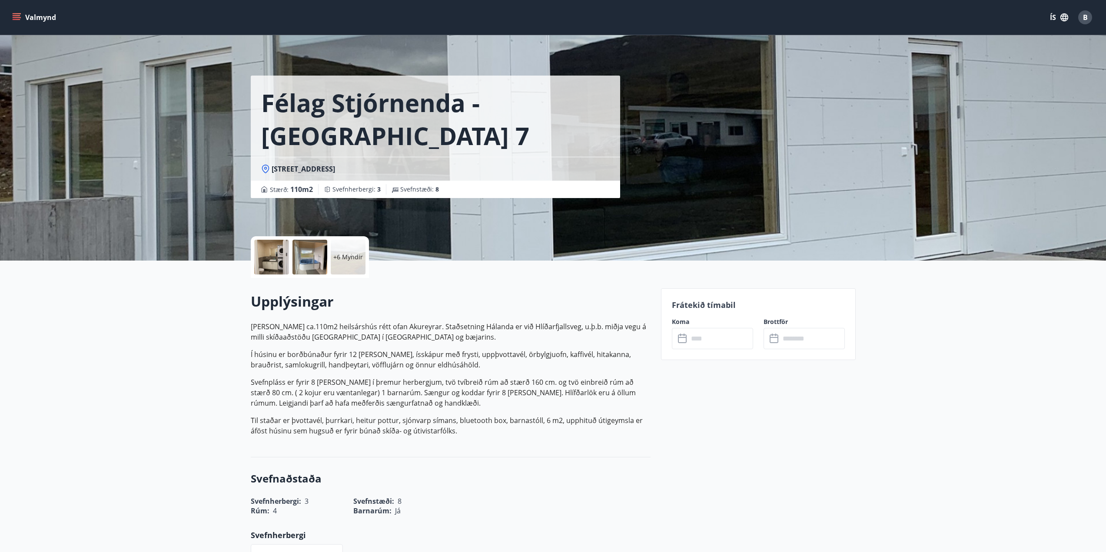
click at [403, 367] on p "Í húsinu er borðbúnaður fyrir 12 manns, ísskápur með frysti, uppþvottavél, örby…" at bounding box center [451, 359] width 400 height 21
